Goal: Check status: Check status

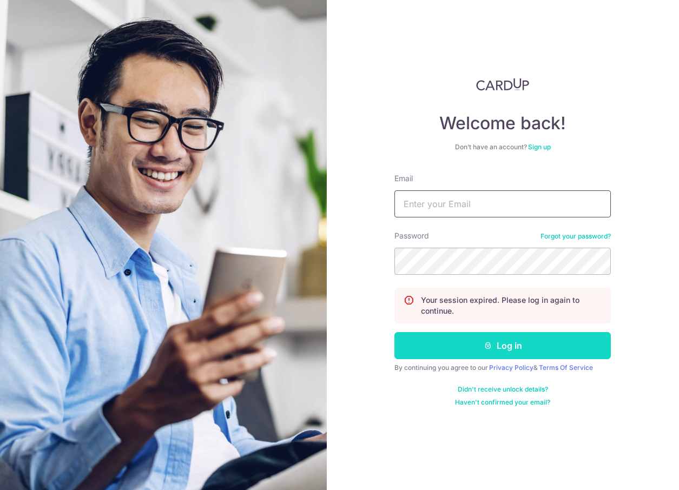
type input "[EMAIL_ADDRESS][DOMAIN_NAME]"
click at [494, 352] on button "Log in" at bounding box center [502, 345] width 216 height 27
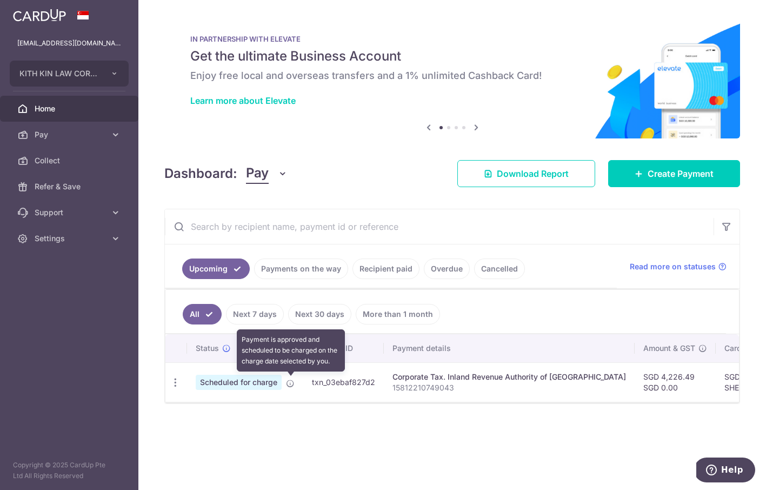
click at [289, 382] on icon at bounding box center [290, 383] width 9 height 9
click at [292, 384] on icon at bounding box center [290, 383] width 9 height 9
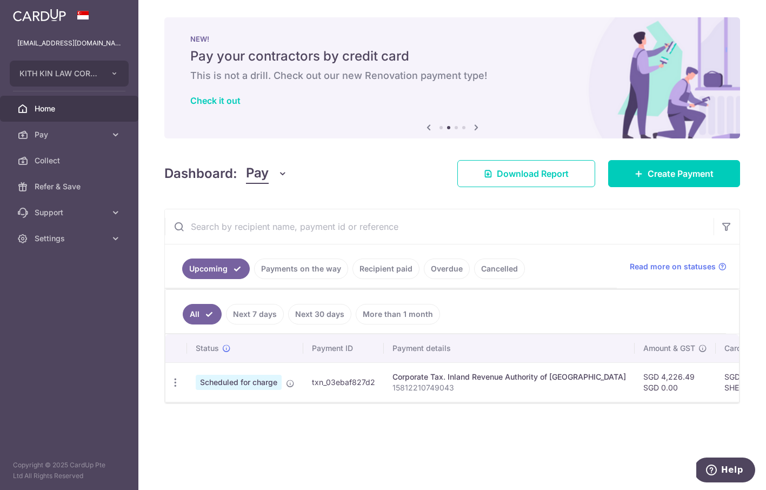
click at [306, 280] on ul "Upcoming Payments on the way Recipient paid Overdue Cancelled" at bounding box center [391, 266] width 452 height 44
click at [308, 275] on link "Payments on the way" at bounding box center [301, 269] width 94 height 21
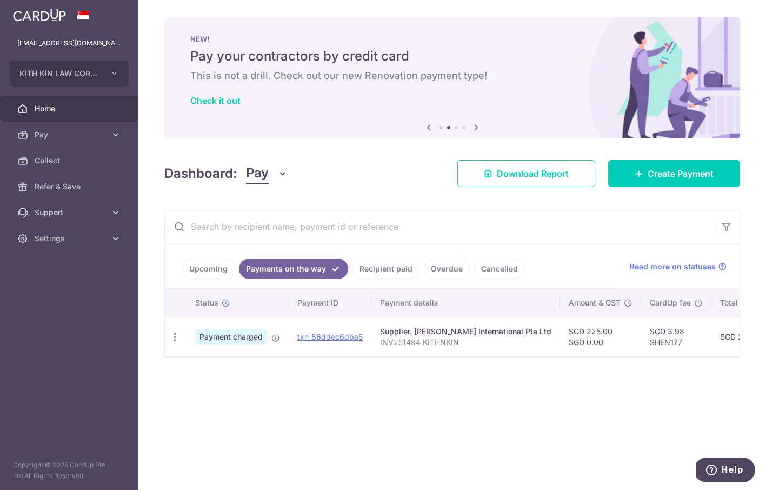
click at [201, 272] on link "Upcoming" at bounding box center [208, 269] width 52 height 21
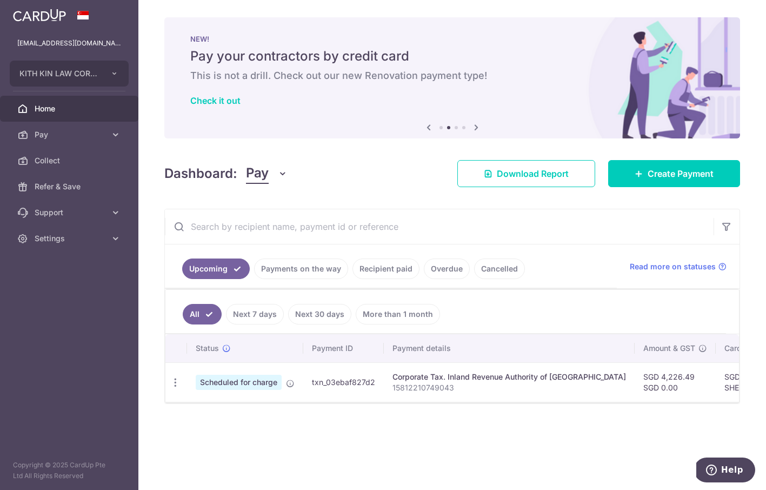
click at [264, 274] on link "Payments on the way" at bounding box center [301, 269] width 94 height 21
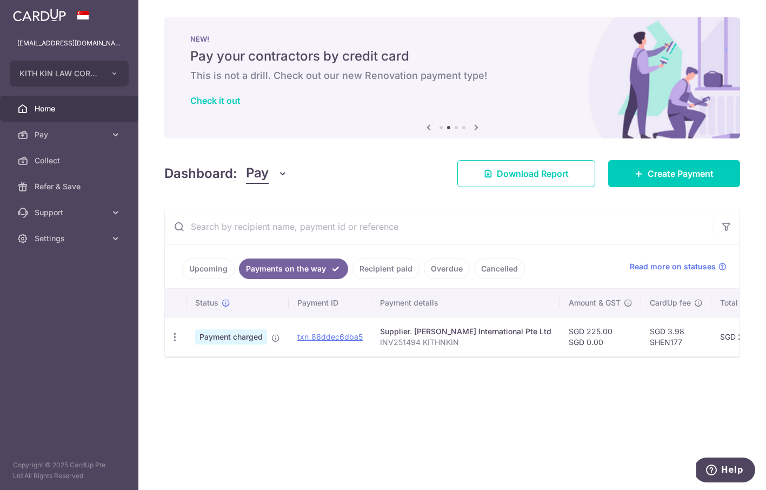
click at [389, 271] on link "Recipient paid" at bounding box center [386, 269] width 67 height 21
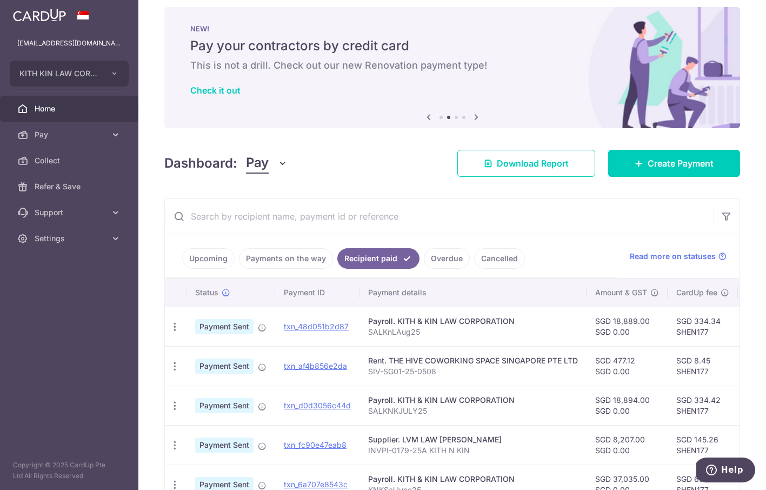
scroll to position [73, 0]
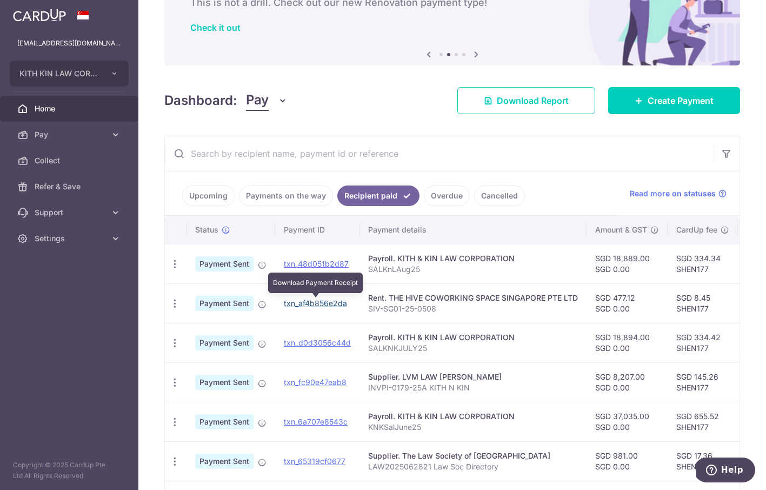
click at [326, 306] on link "txn_af4b856e2da" at bounding box center [315, 303] width 63 height 9
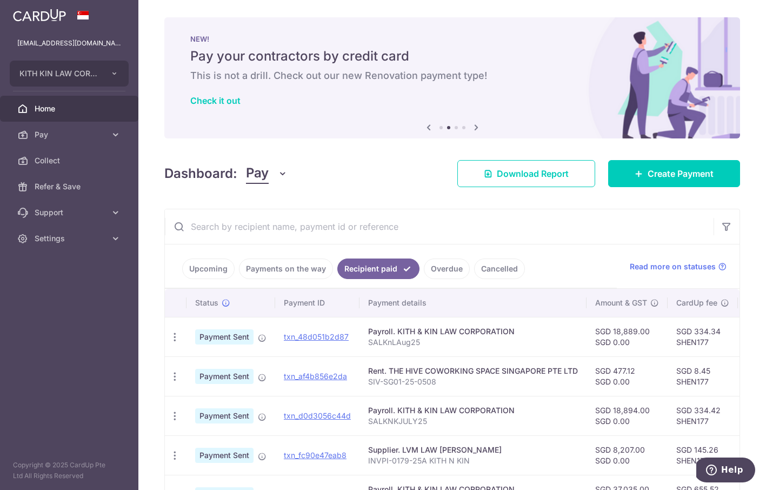
scroll to position [0, 0]
click at [80, 109] on span "Home" at bounding box center [70, 108] width 71 height 11
